Goal: Task Accomplishment & Management: Use online tool/utility

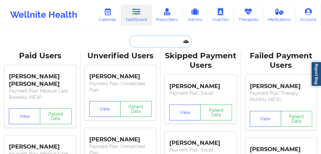
click at [135, 44] on input "text" at bounding box center [160, 41] width 63 height 12
paste input "[PERSON_NAME]"
type input "[PERSON_NAME]"
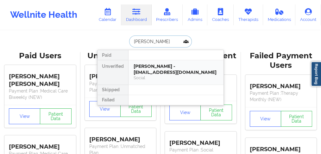
click at [153, 67] on div "[PERSON_NAME] - [EMAIL_ADDRESS][DOMAIN_NAME]" at bounding box center [176, 69] width 85 height 12
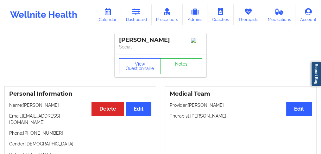
click at [221, 117] on p "Therapist: [PERSON_NAME]" at bounding box center [241, 116] width 142 height 6
drag, startPoint x: 228, startPoint y: 117, endPoint x: 191, endPoint y: 116, distance: 36.4
click at [191, 116] on p "Therapist: [PERSON_NAME]" at bounding box center [241, 116] width 142 height 6
copy p "[PERSON_NAME]"
click at [112, 19] on link "Calendar" at bounding box center [107, 14] width 27 height 21
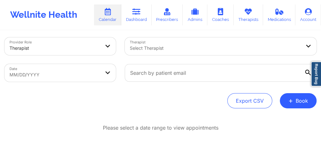
click at [155, 53] on div "Select Therapist" at bounding box center [213, 46] width 177 height 18
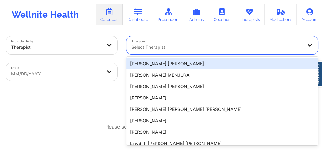
scroll to position [6, 0]
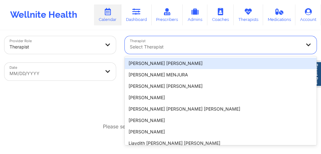
paste input "[PERSON_NAME]"
type input "[PERSON_NAME]"
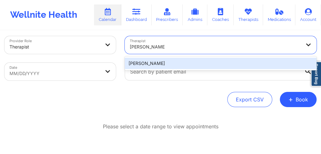
click at [158, 60] on div "[PERSON_NAME]" at bounding box center [221, 63] width 192 height 11
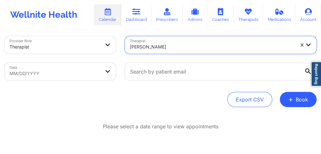
click at [90, 74] on body "Wellnite Health Calendar Dashboard Prescribers Admins Coaches Therapists Medica…" at bounding box center [160, 71] width 321 height 154
select select "2025-8"
select select "2025-9"
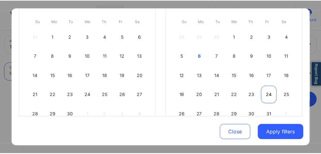
scroll to position [84, 0]
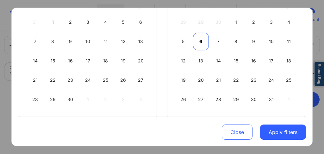
click at [202, 41] on div "6" at bounding box center [201, 42] width 16 height 18
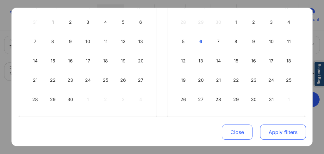
select select "2025-9"
select select "2025-10"
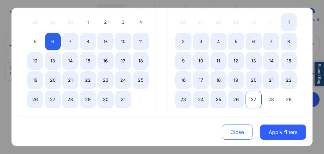
select select "2025-9"
select select "2025-10"
click at [249, 96] on div "27" at bounding box center [254, 100] width 16 height 18
select select "2025-9"
select select "2025-10"
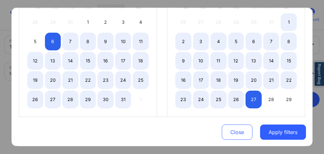
click at [281, 144] on div "Close Apply filters" at bounding box center [162, 131] width 288 height 29
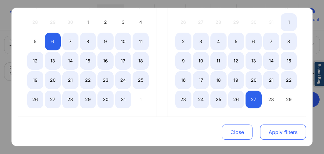
click at [278, 134] on button "Apply filters" at bounding box center [283, 132] width 46 height 15
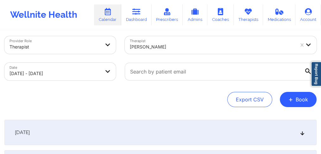
scroll to position [27, 0]
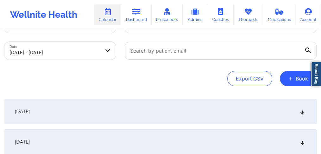
click at [30, 112] on span "[DATE]" at bounding box center [22, 111] width 15 height 6
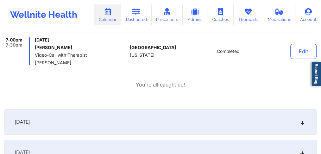
scroll to position [260, 0]
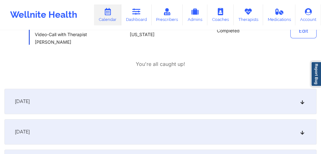
click at [30, 103] on span "[DATE]" at bounding box center [22, 101] width 15 height 6
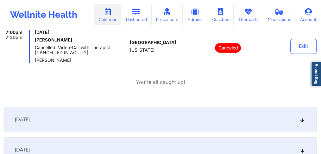
scroll to position [513, 0]
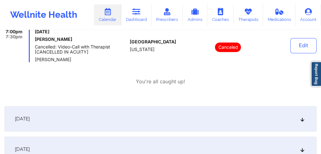
click at [30, 118] on span "[DATE]" at bounding box center [22, 119] width 15 height 6
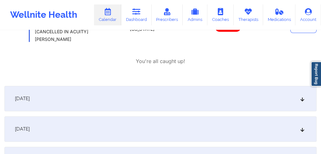
scroll to position [767, 0]
click at [46, 100] on div "[DATE]" at bounding box center [160, 97] width 312 height 25
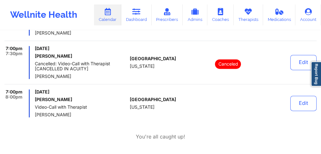
scroll to position [914, 0]
